Goal: Transaction & Acquisition: Purchase product/service

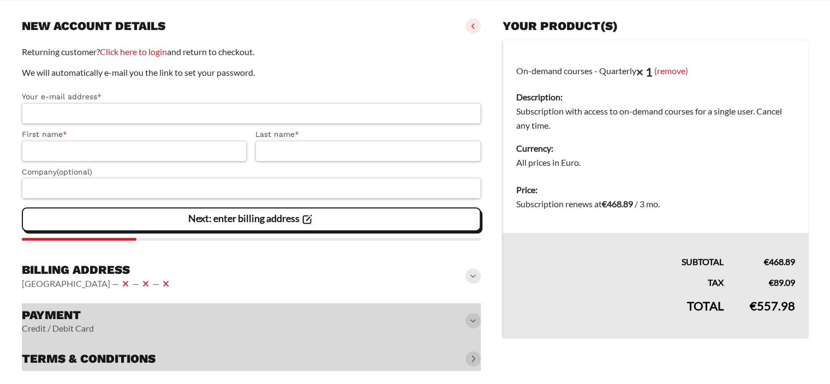
scroll to position [146, 0]
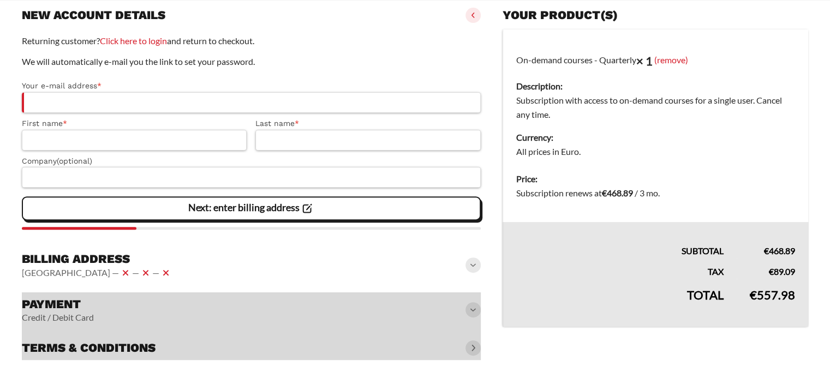
click at [66, 257] on h3 "Billing address" at bounding box center [97, 259] width 151 height 15
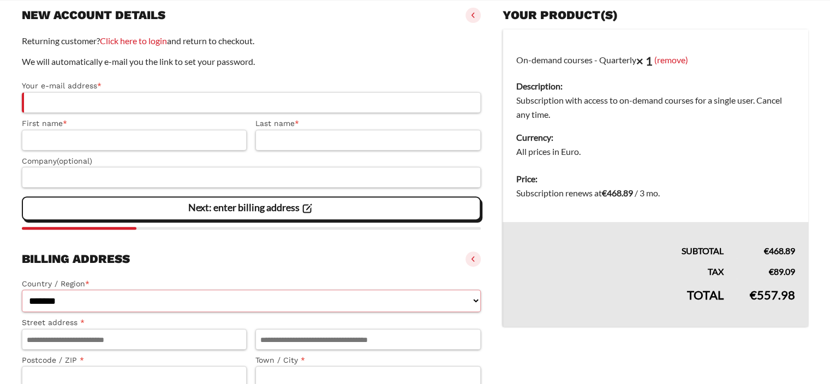
click at [198, 296] on select "**********" at bounding box center [251, 301] width 459 height 22
select select "**"
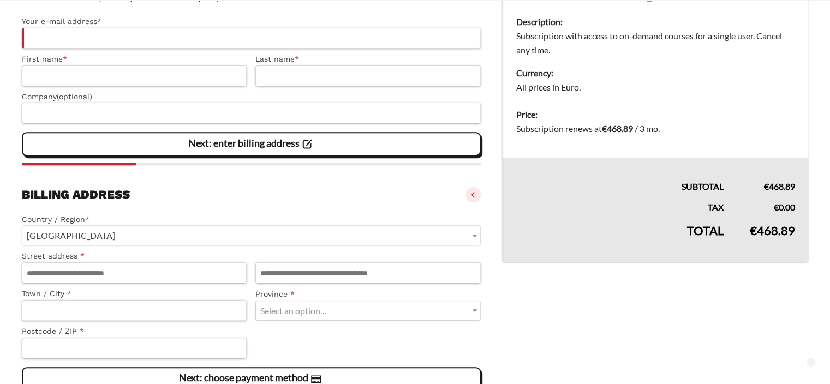
scroll to position [211, 0]
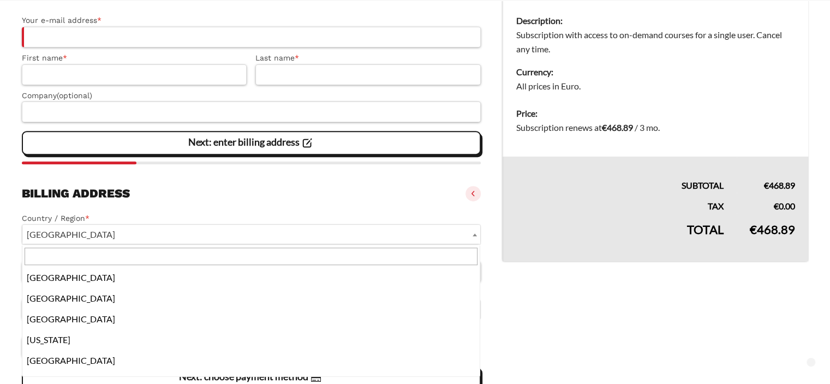
click at [97, 232] on span "[GEOGRAPHIC_DATA]" at bounding box center [251, 234] width 458 height 19
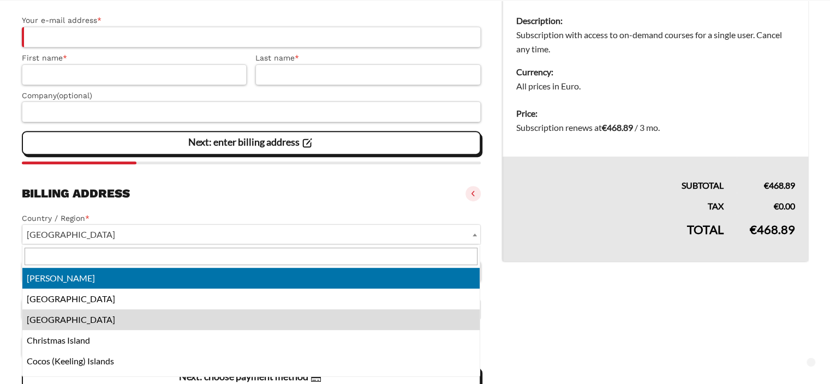
select select "**"
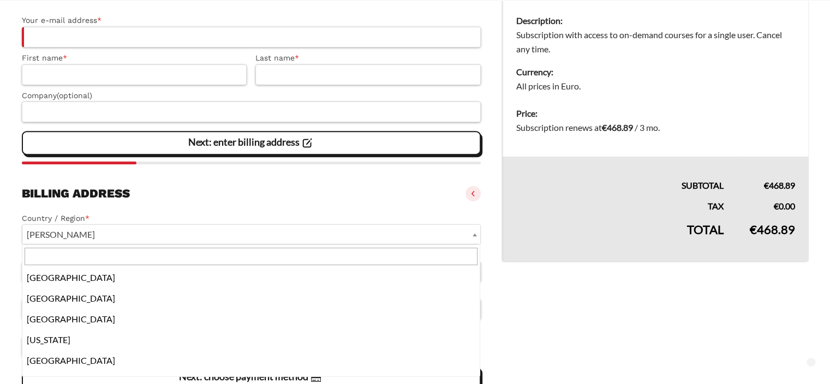
click at [94, 237] on span "[PERSON_NAME]" at bounding box center [251, 234] width 458 height 19
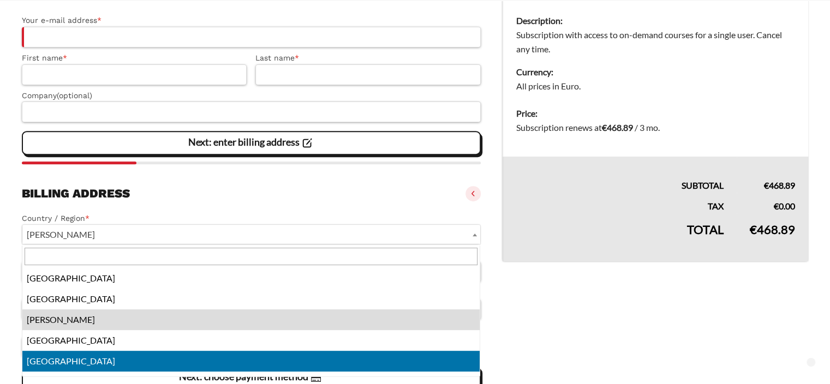
select select "**"
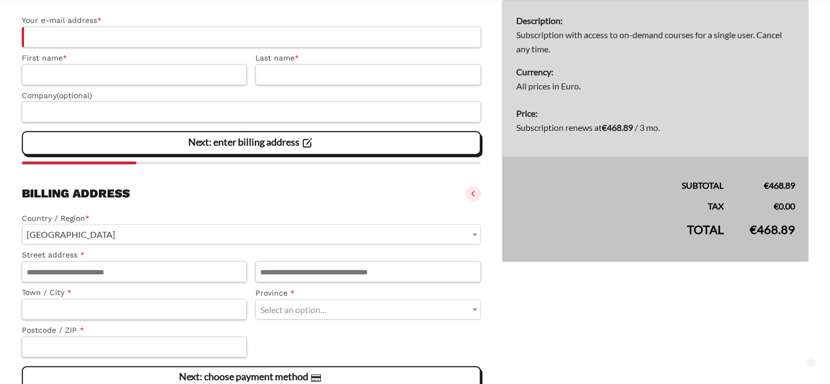
click at [188, 198] on div "Billing address [GEOGRAPHIC_DATA] — — —" at bounding box center [251, 194] width 459 height 24
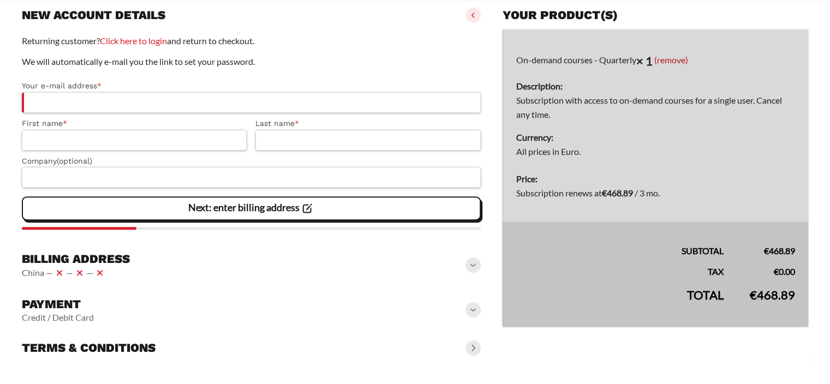
click at [188, 198] on span "Next: enter billing address" at bounding box center [251, 208] width 126 height 23
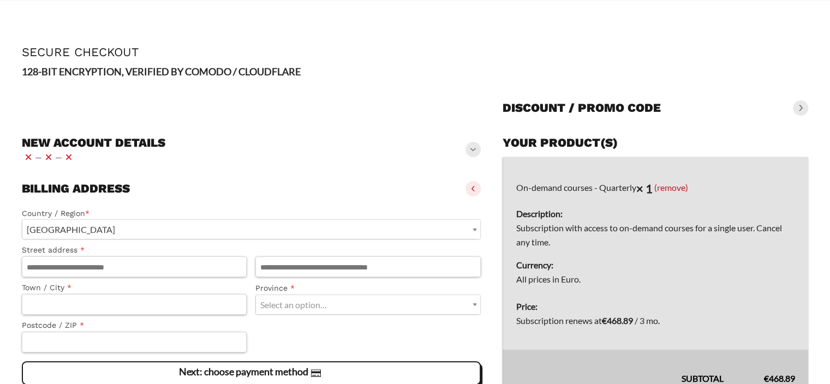
scroll to position [137, 0]
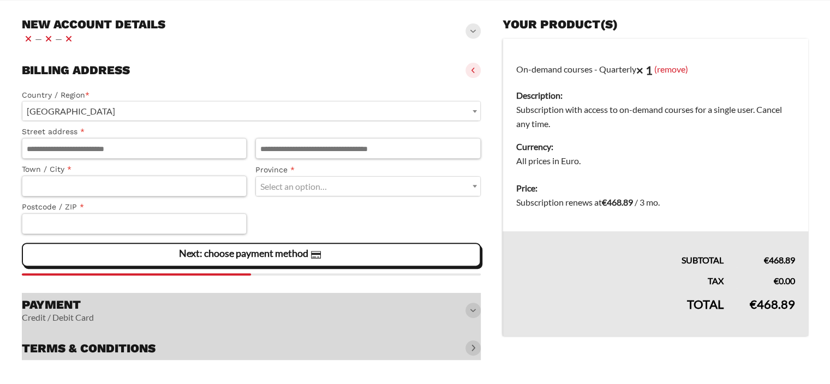
click at [161, 255] on div "Next: choose payment method" at bounding box center [251, 255] width 445 height 22
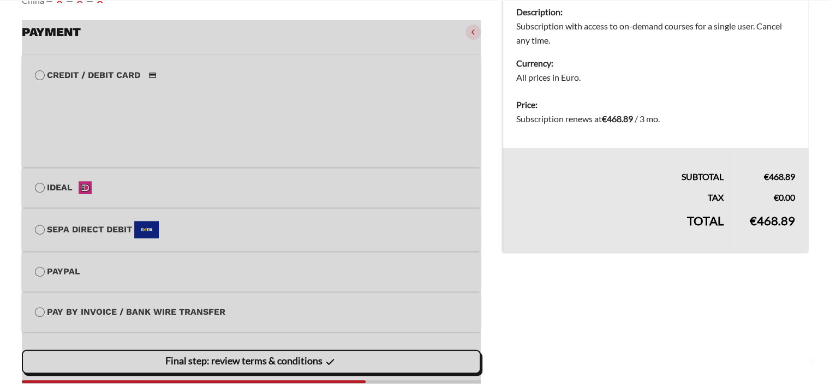
scroll to position [222, 0]
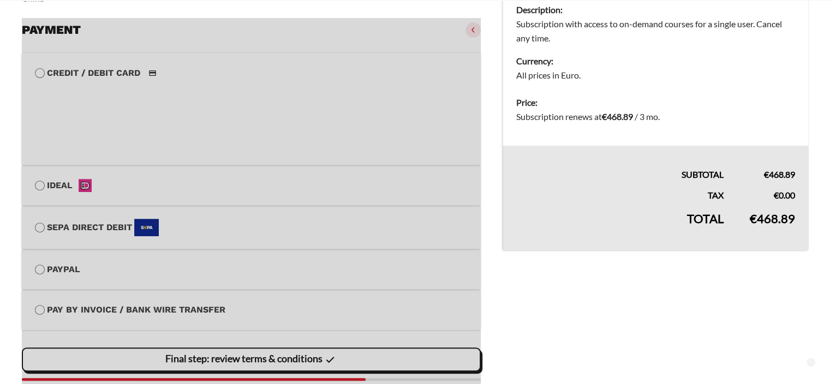
click at [116, 313] on div at bounding box center [251, 220] width 459 height 404
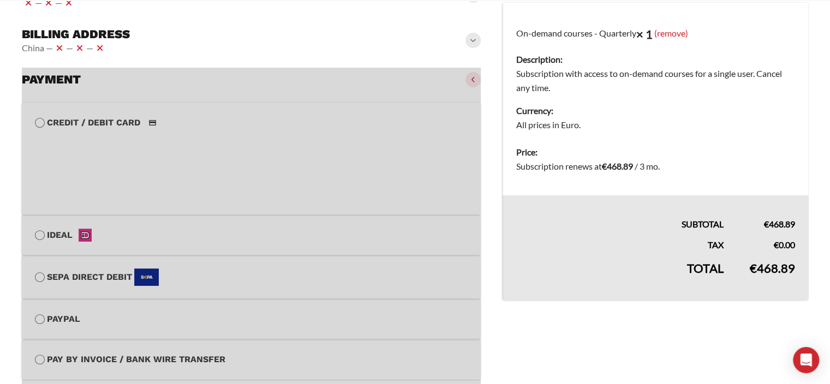
scroll to position [284, 0]
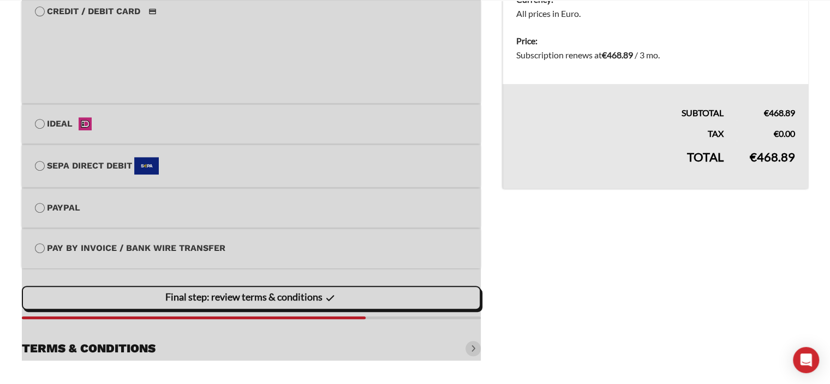
click at [52, 196] on div at bounding box center [251, 158] width 459 height 404
click at [51, 213] on div at bounding box center [251, 158] width 459 height 404
click at [48, 246] on div at bounding box center [251, 158] width 459 height 404
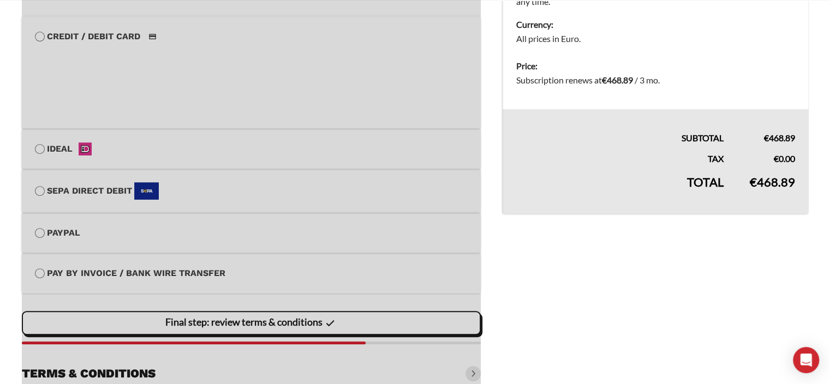
scroll to position [259, 0]
click at [104, 194] on div at bounding box center [251, 183] width 459 height 404
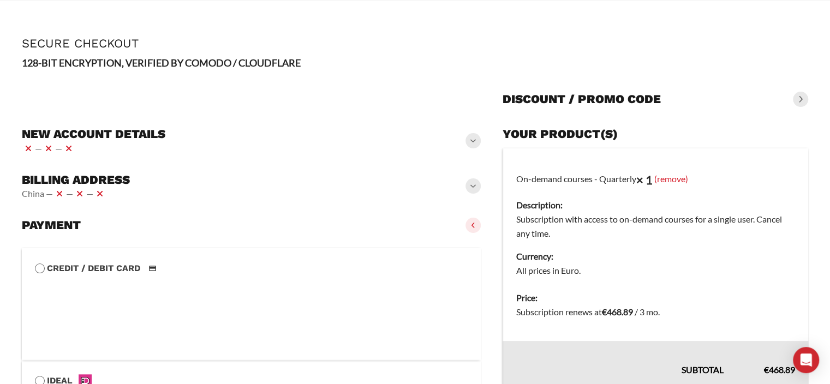
scroll to position [0, 0]
